Goal: Task Accomplishment & Management: Manage account settings

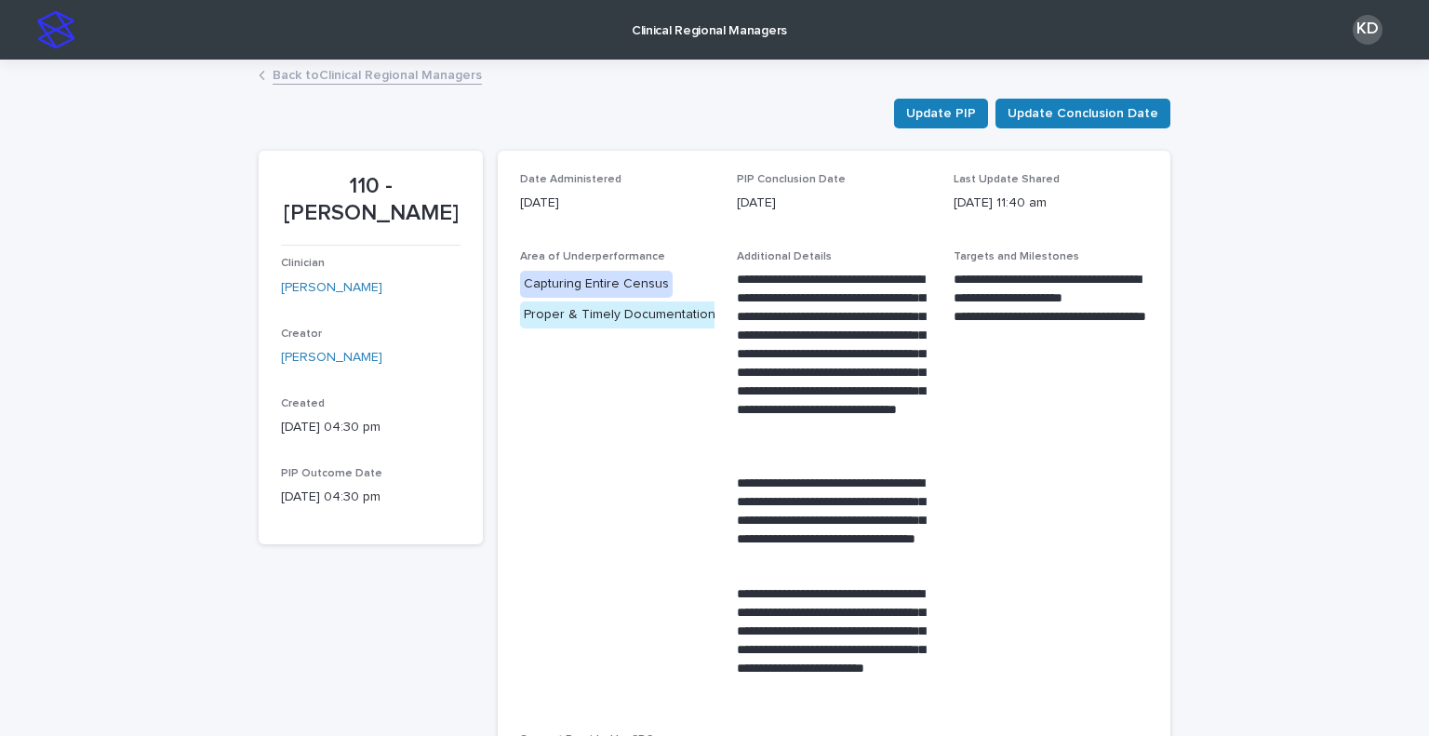
click at [365, 77] on link "Back to Clinical Regional Managers" at bounding box center [377, 73] width 209 height 21
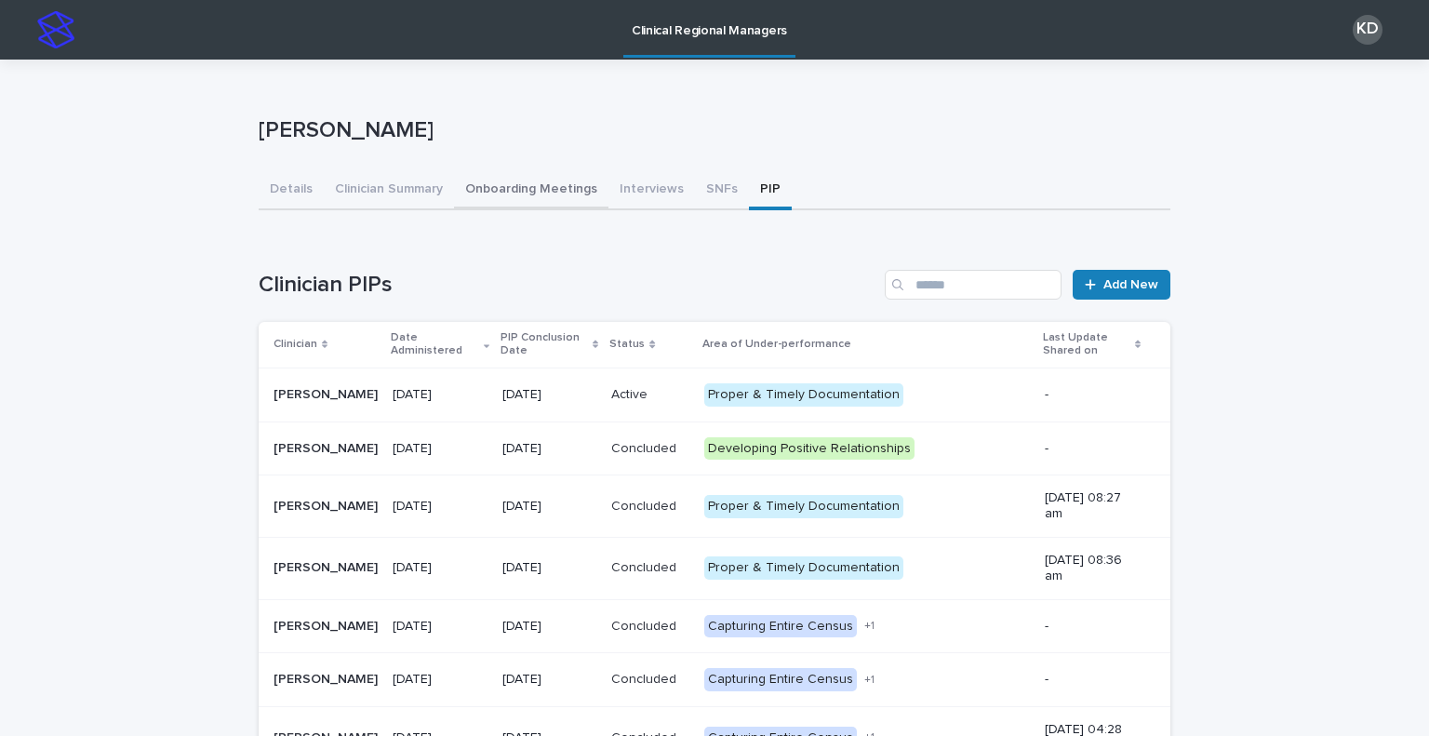
click at [513, 191] on button "Onboarding Meetings" at bounding box center [531, 190] width 154 height 39
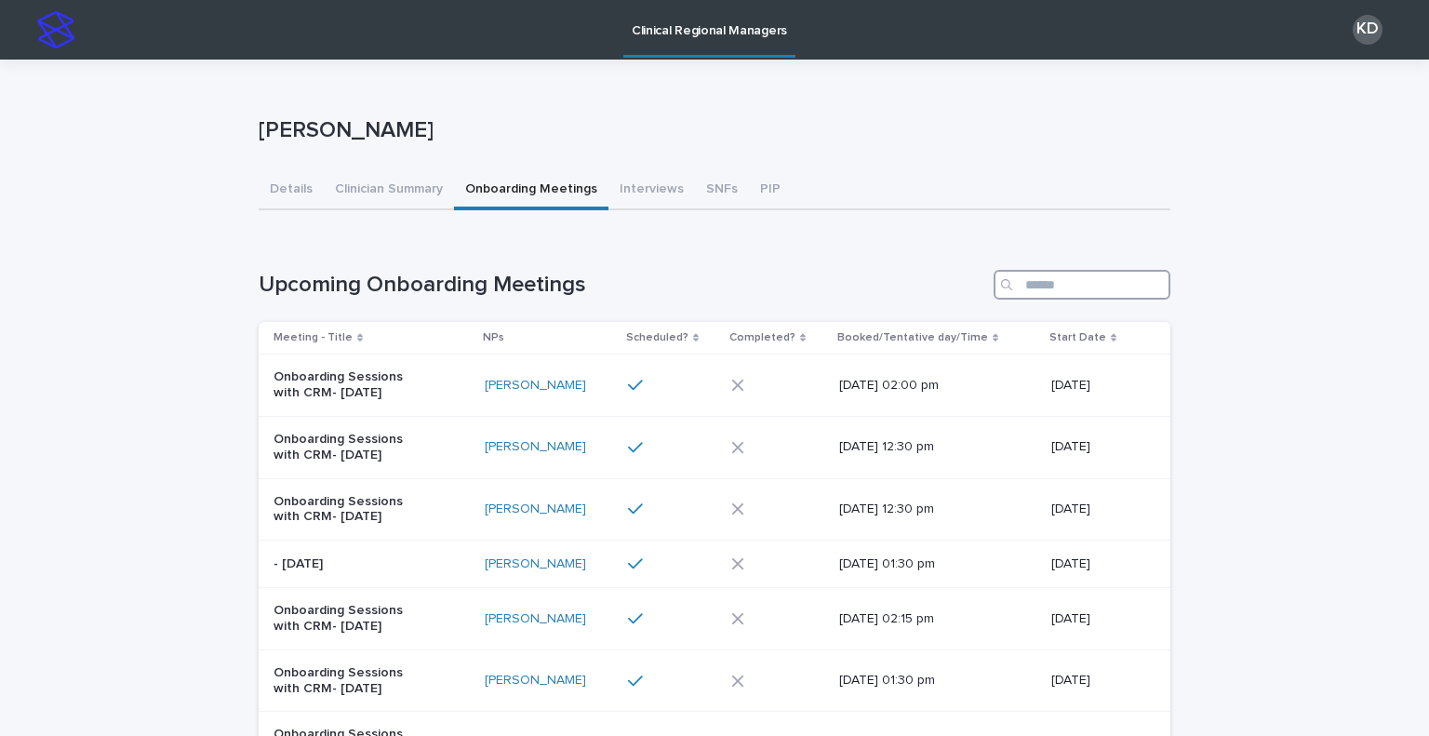
click at [1056, 285] on input "Search" at bounding box center [1082, 285] width 177 height 30
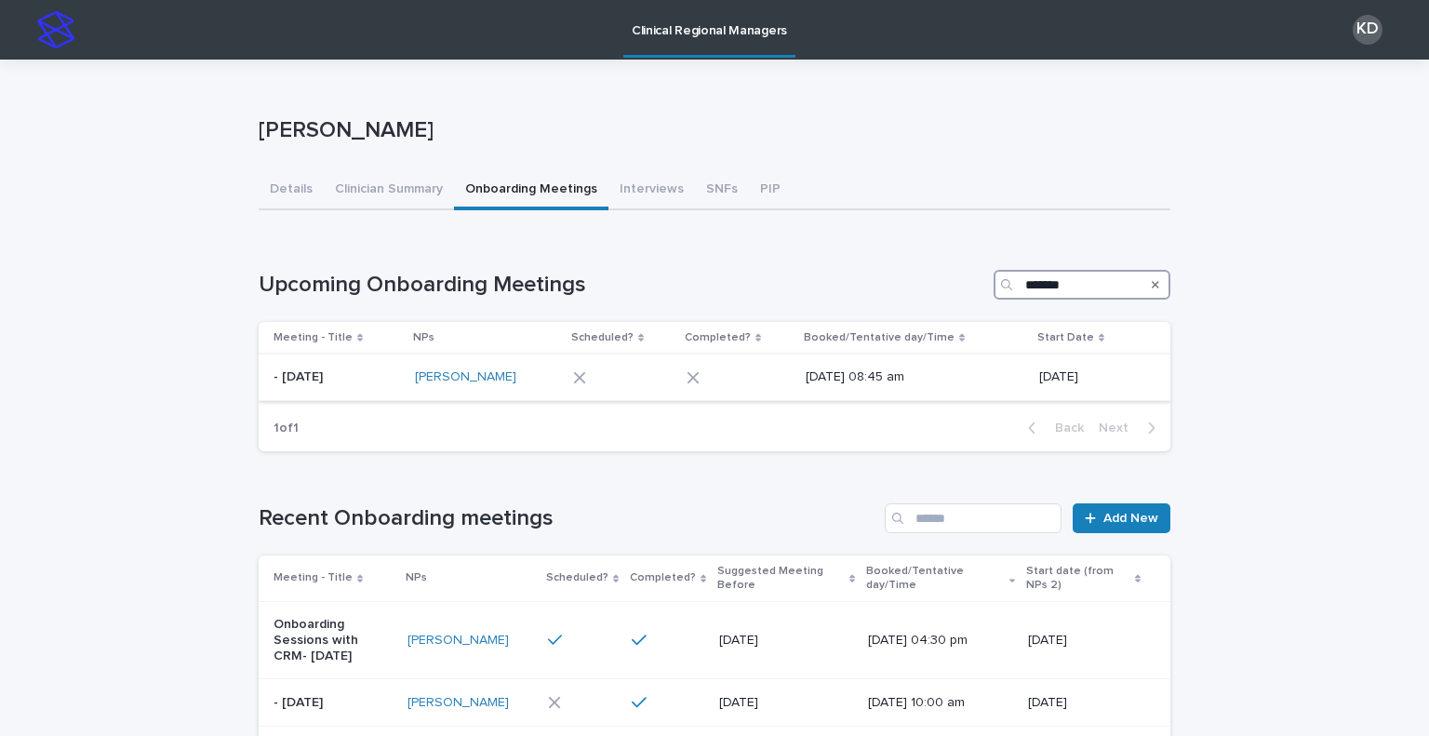
type input "*******"
click at [499, 394] on td "[PERSON_NAME]" at bounding box center [486, 378] width 157 height 47
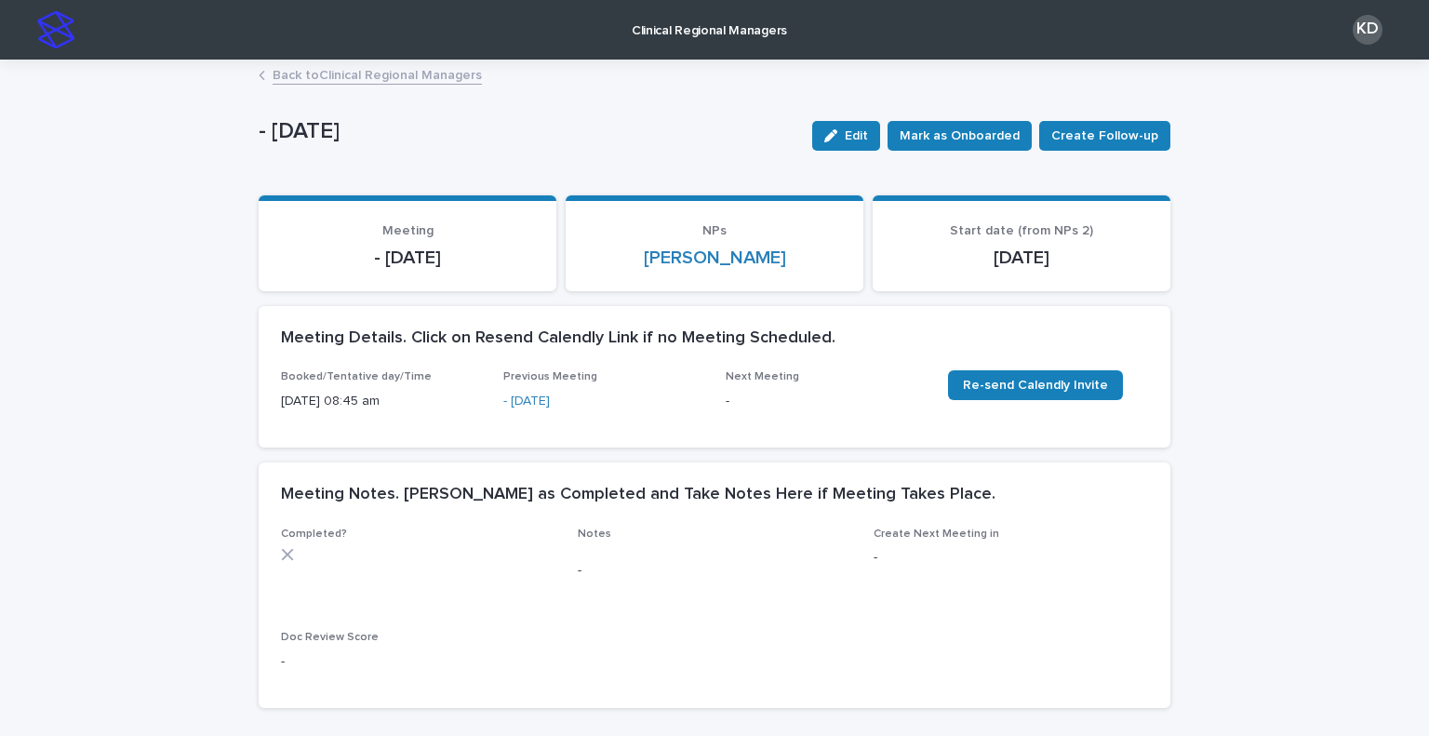
click at [851, 141] on span "Edit" at bounding box center [856, 135] width 23 height 13
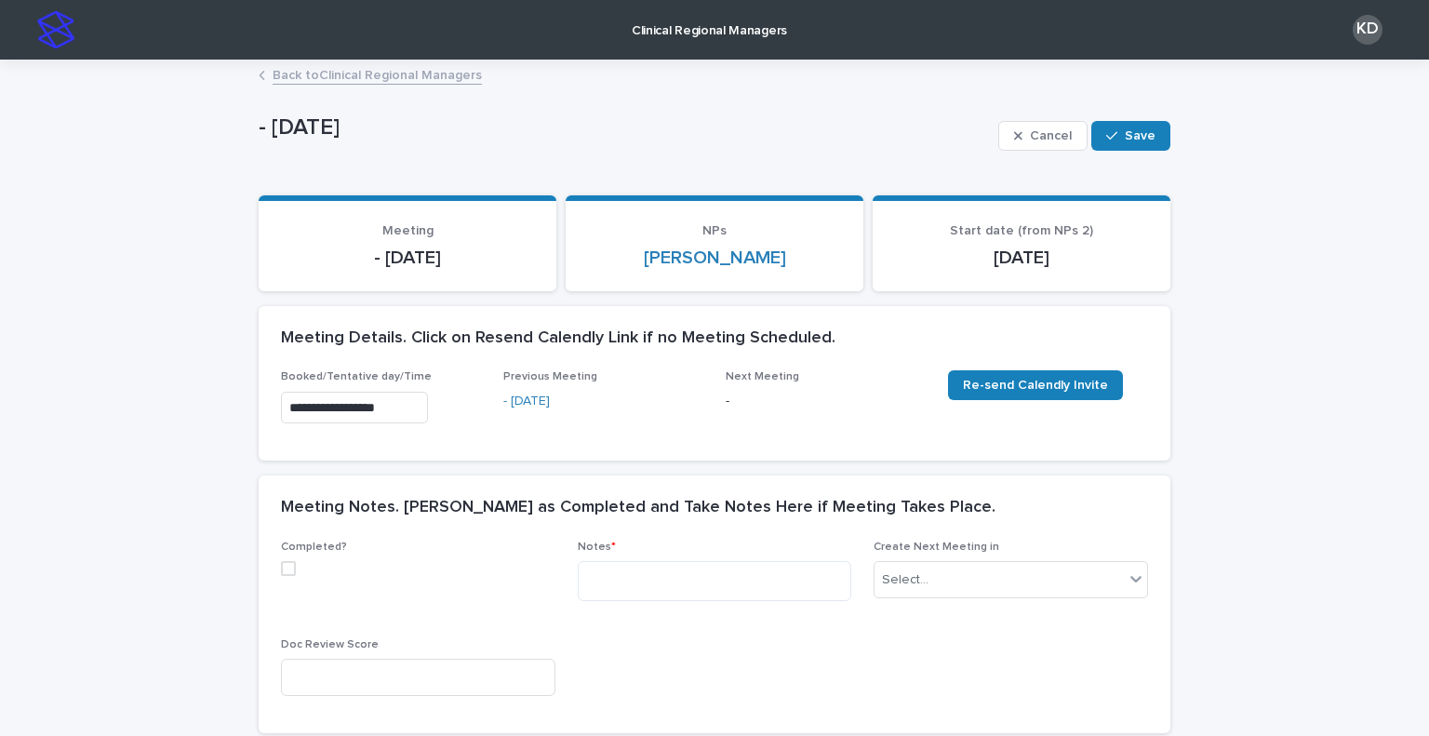
click at [281, 569] on span at bounding box center [288, 568] width 15 height 15
click at [616, 580] on textarea at bounding box center [715, 581] width 275 height 40
paste textarea "**********"
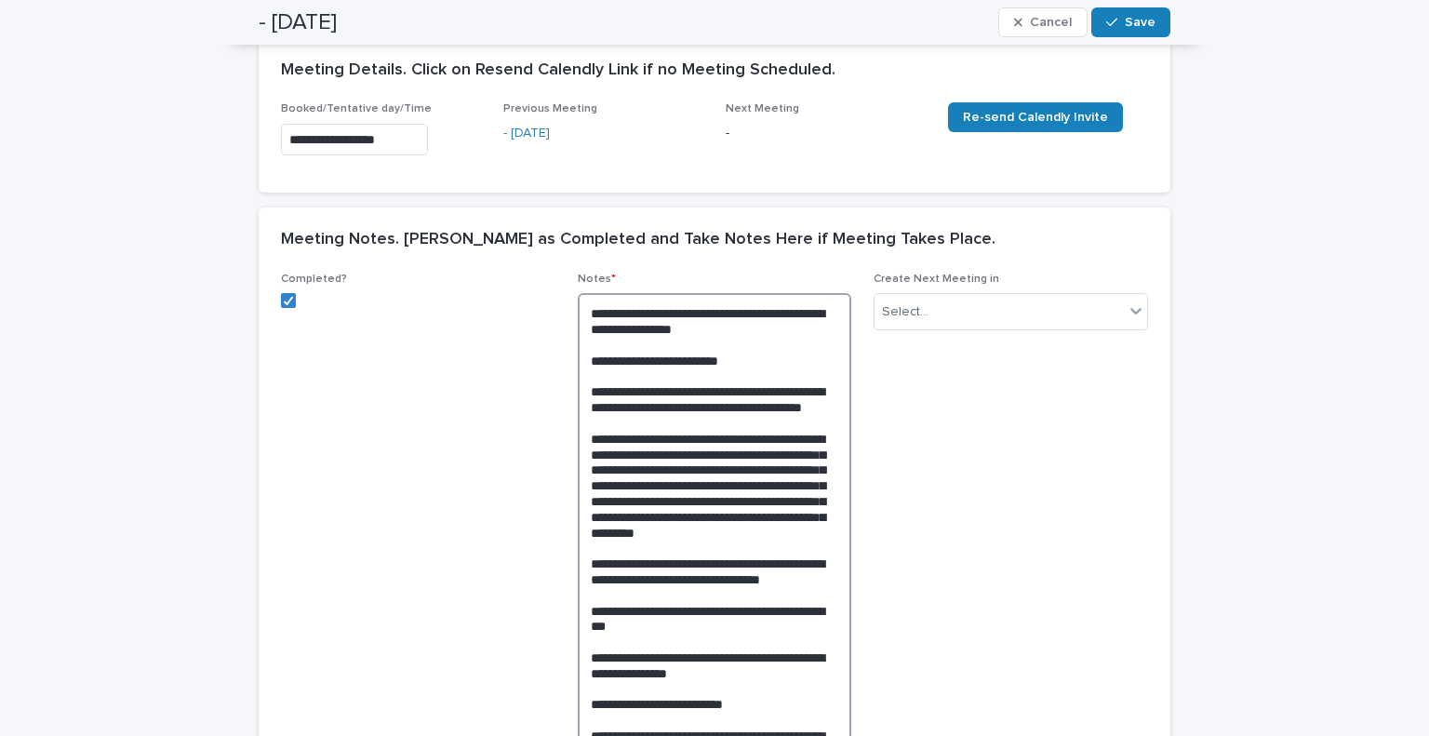
scroll to position [27, 0]
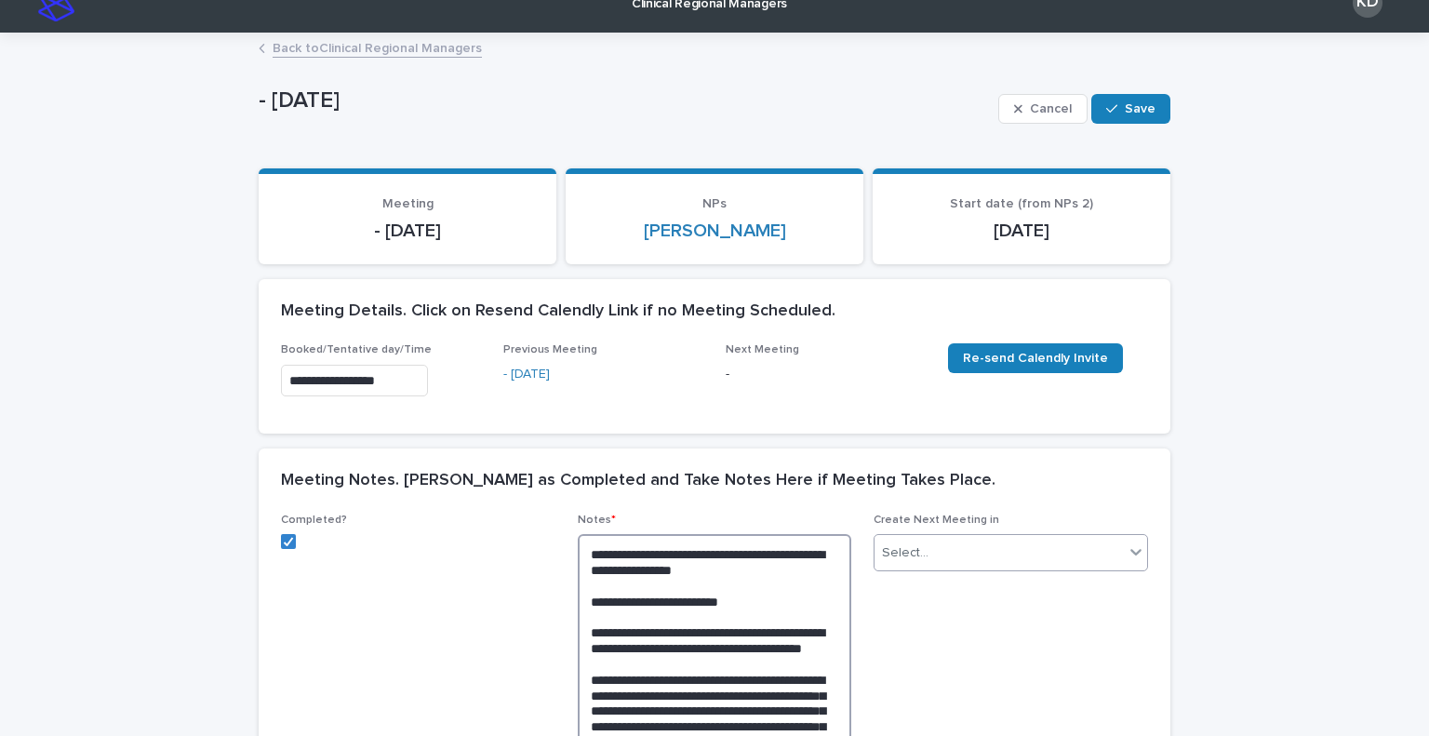
type textarea "**********"
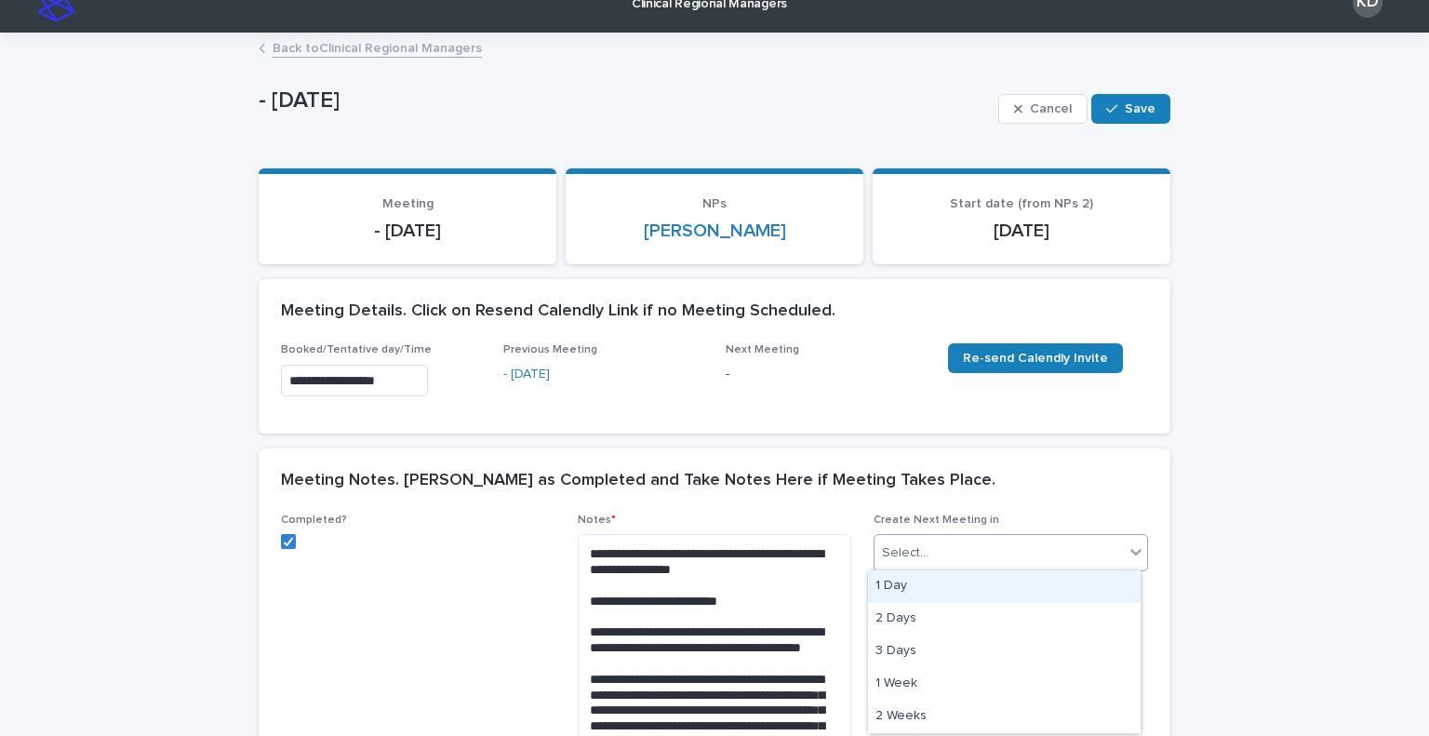
click at [993, 546] on div "Select..." at bounding box center [999, 553] width 249 height 31
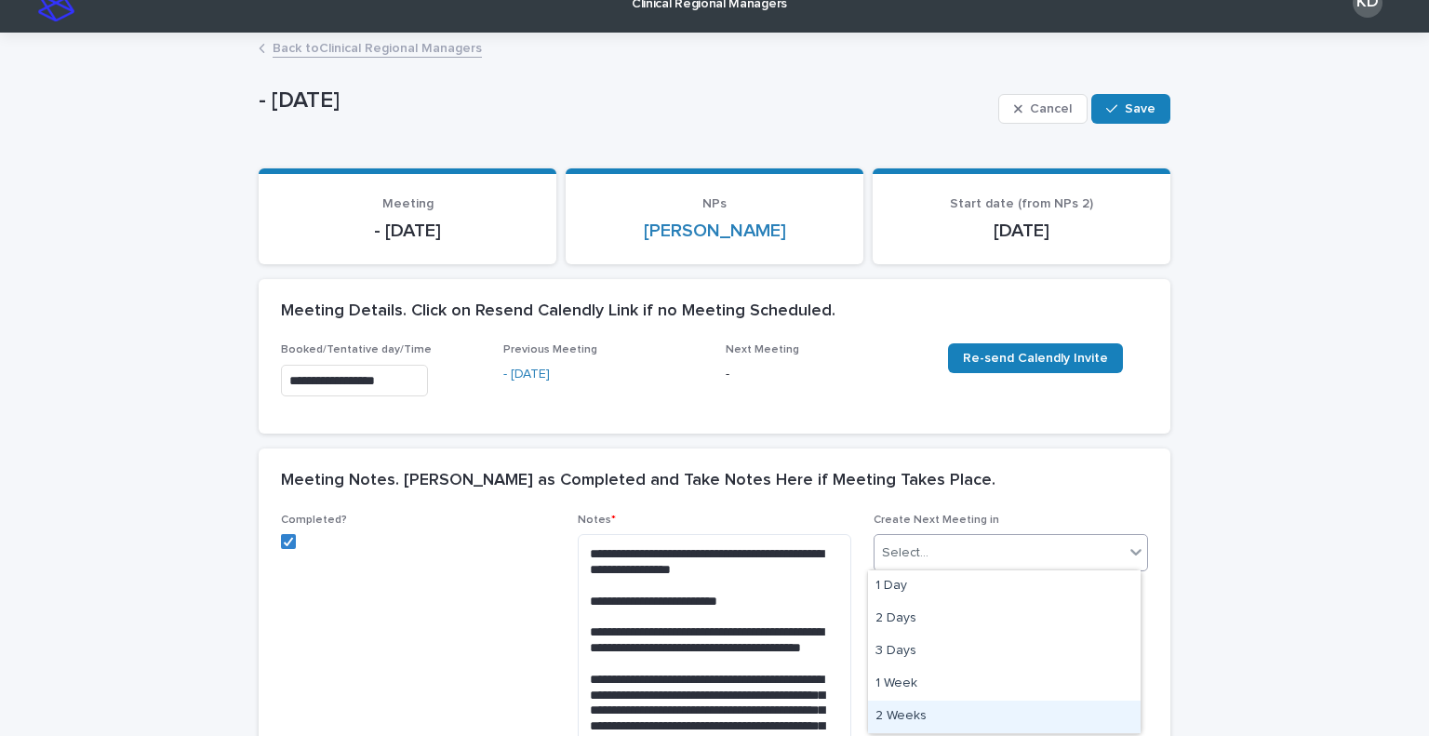
click at [982, 710] on div "2 Weeks" at bounding box center [1004, 717] width 273 height 33
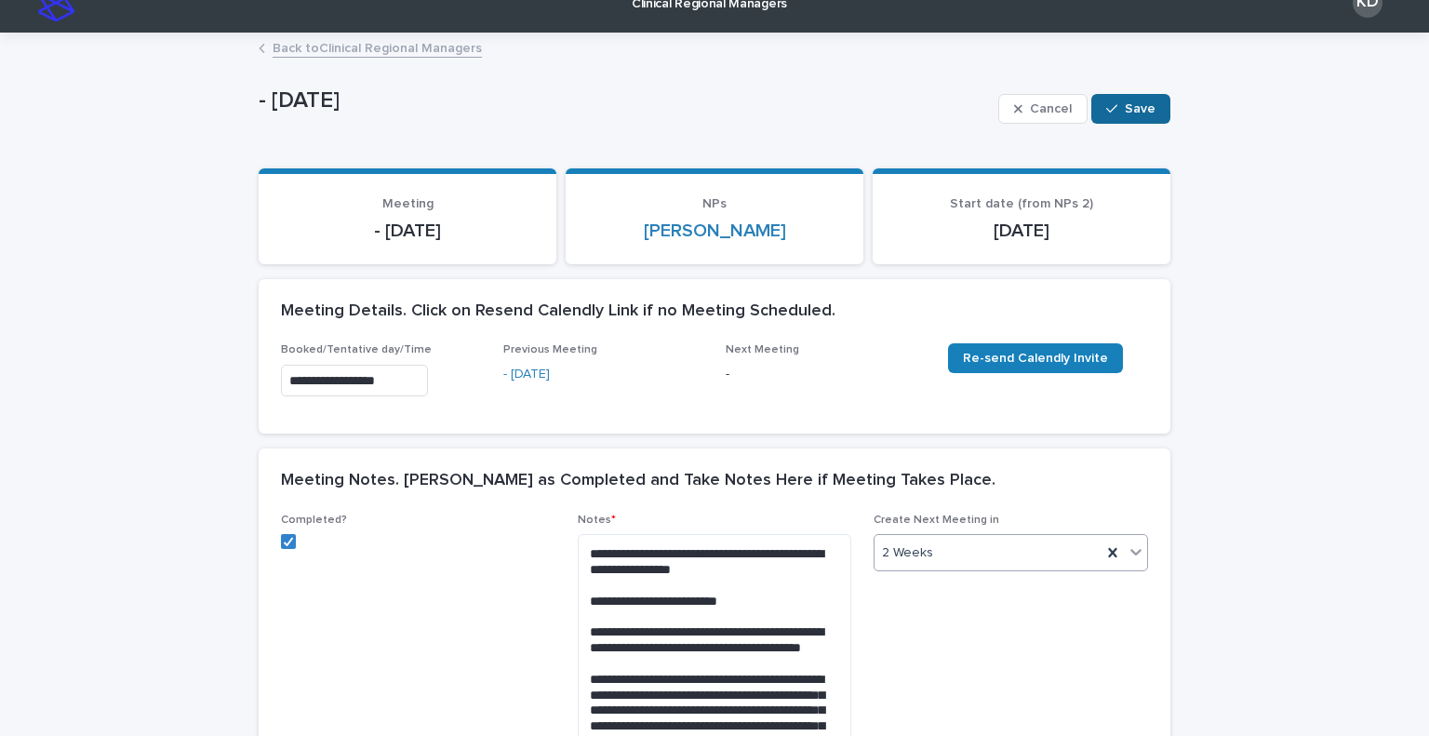
click at [1132, 102] on span "Save" at bounding box center [1140, 108] width 31 height 13
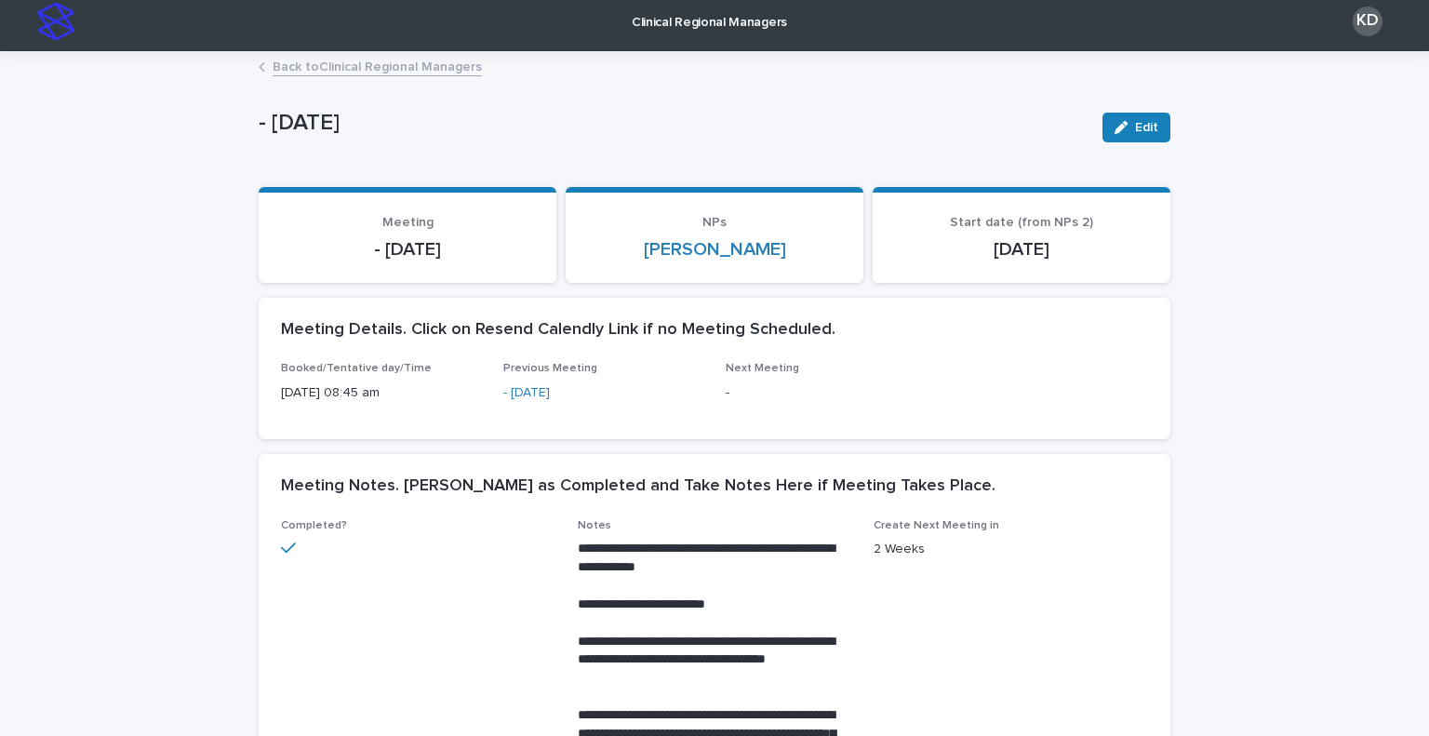
scroll to position [0, 0]
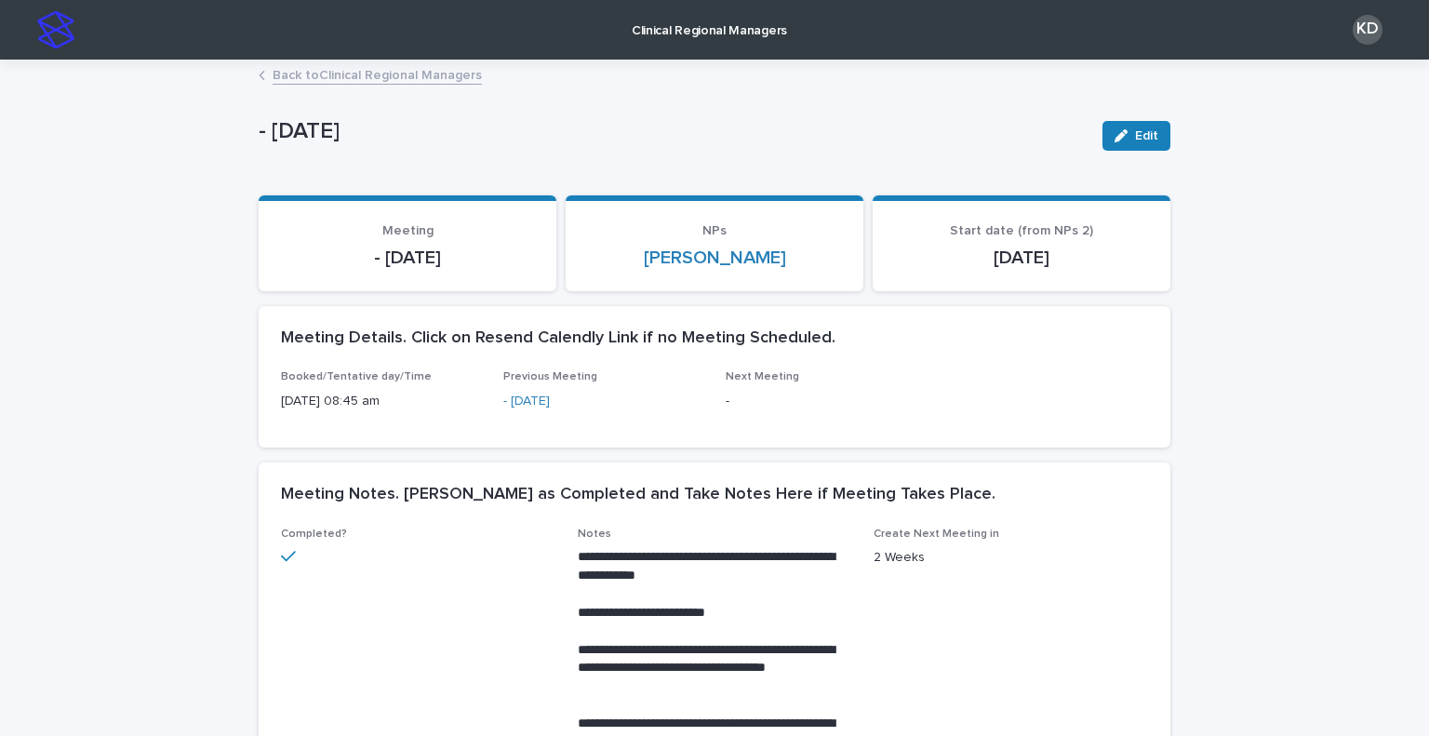
click at [363, 81] on link "Back to Clinical Regional Managers" at bounding box center [377, 73] width 209 height 21
